Goal: Transaction & Acquisition: Purchase product/service

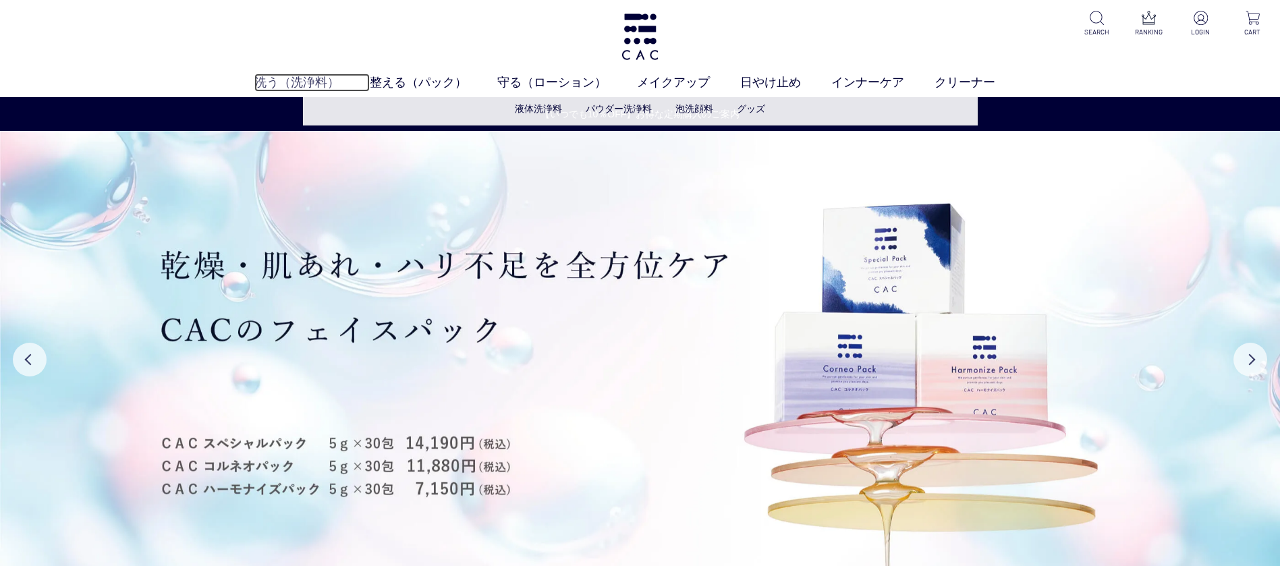
click at [321, 80] on link "洗う（洗浄料）" at bounding box center [311, 83] width 115 height 18
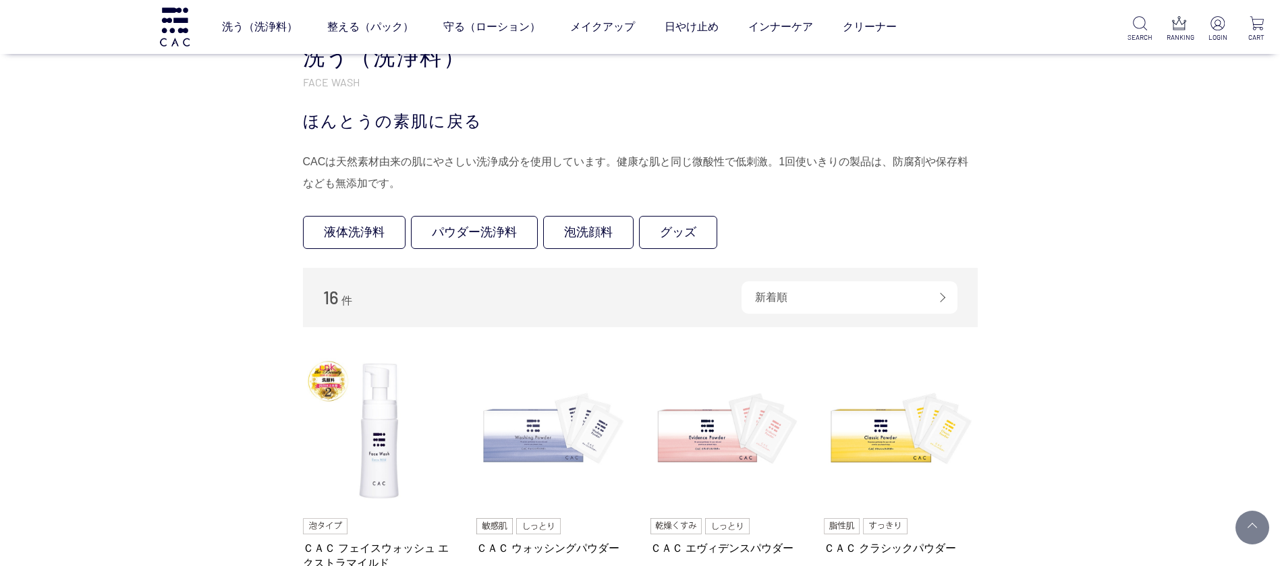
scroll to position [202, 0]
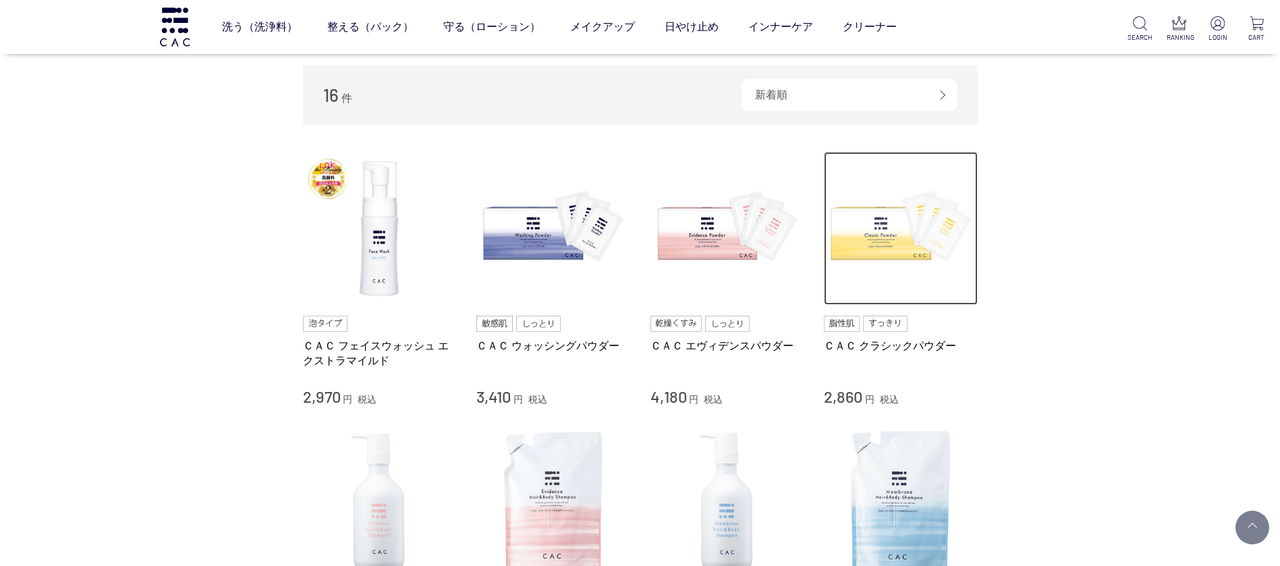
click at [912, 223] on img at bounding box center [901, 229] width 154 height 154
